Goal: Information Seeking & Learning: Learn about a topic

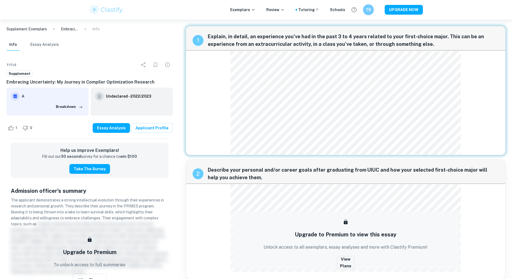
click at [250, 125] on div "1 Explain, in detail, an experience you've had in the past 3 to 4 years related…" at bounding box center [346, 90] width 320 height 129
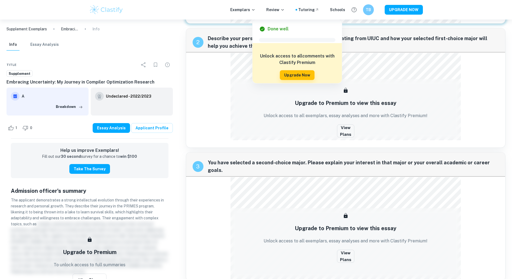
scroll to position [134, 0]
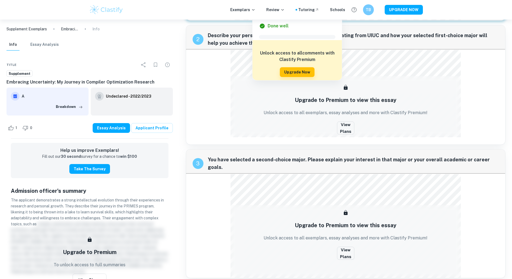
click at [368, 103] on h5 "Upgrade to Premium to view this essay" at bounding box center [346, 100] width 102 height 8
click at [348, 123] on button "View Plans" at bounding box center [345, 127] width 17 height 13
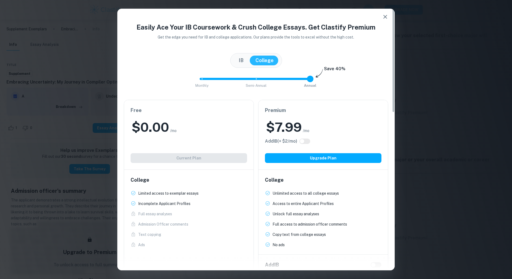
click at [382, 18] on button "button" at bounding box center [385, 16] width 11 height 11
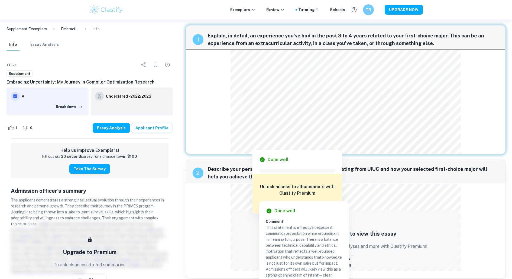
scroll to position [0, 0]
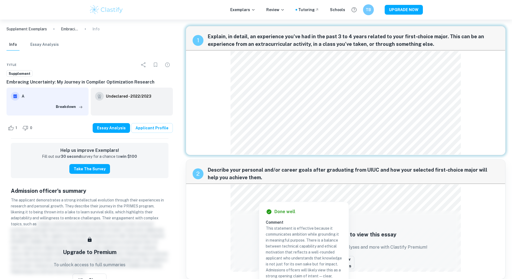
click at [252, 86] on div "Done well Comment This vivid metaphor immediately catches attention by animatin…" at bounding box center [287, 143] width 89 height 116
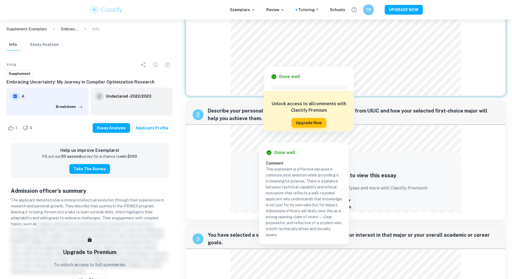
scroll to position [117, 0]
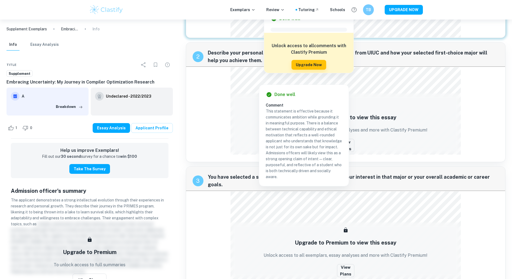
click at [388, 132] on p "Unlock access to all exemplars, essay analyses and more with Clastify Premium!" at bounding box center [346, 130] width 164 height 7
click at [355, 137] on div "Upgrade to Premium to view this essay Unlock access to all exemplars, essay ana…" at bounding box center [345, 130] width 169 height 62
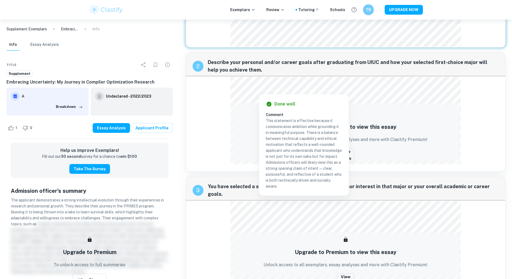
scroll to position [108, 0]
click at [336, 87] on div at bounding box center [335, 83] width 207 height 8
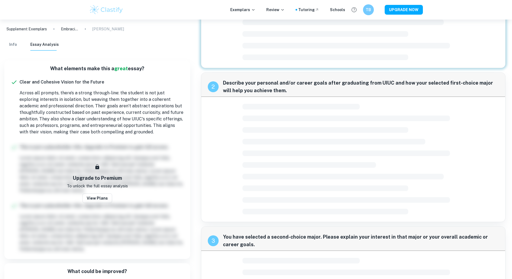
click at [336, 87] on div "2 Describe your personal and/or career goals after graduating from UIUC and how…" at bounding box center [353, 147] width 304 height 150
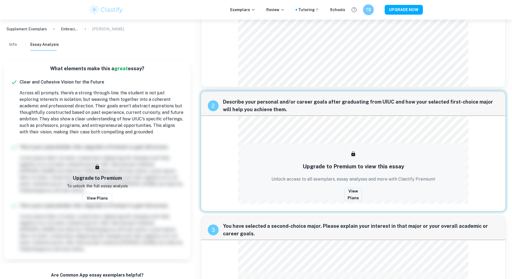
scroll to position [66, 0]
